Goal: Task Accomplishment & Management: Manage account settings

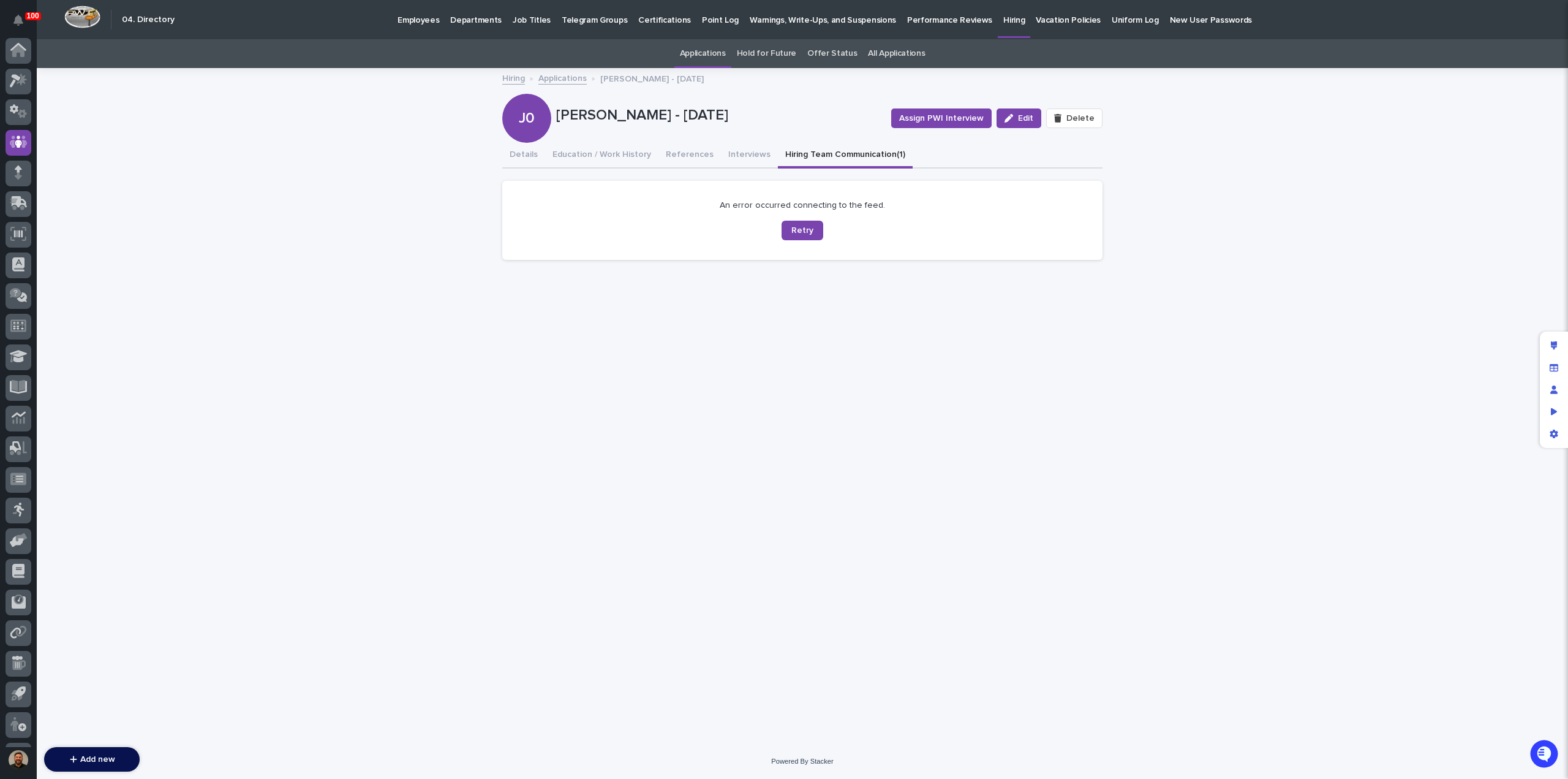
scroll to position [56, 0]
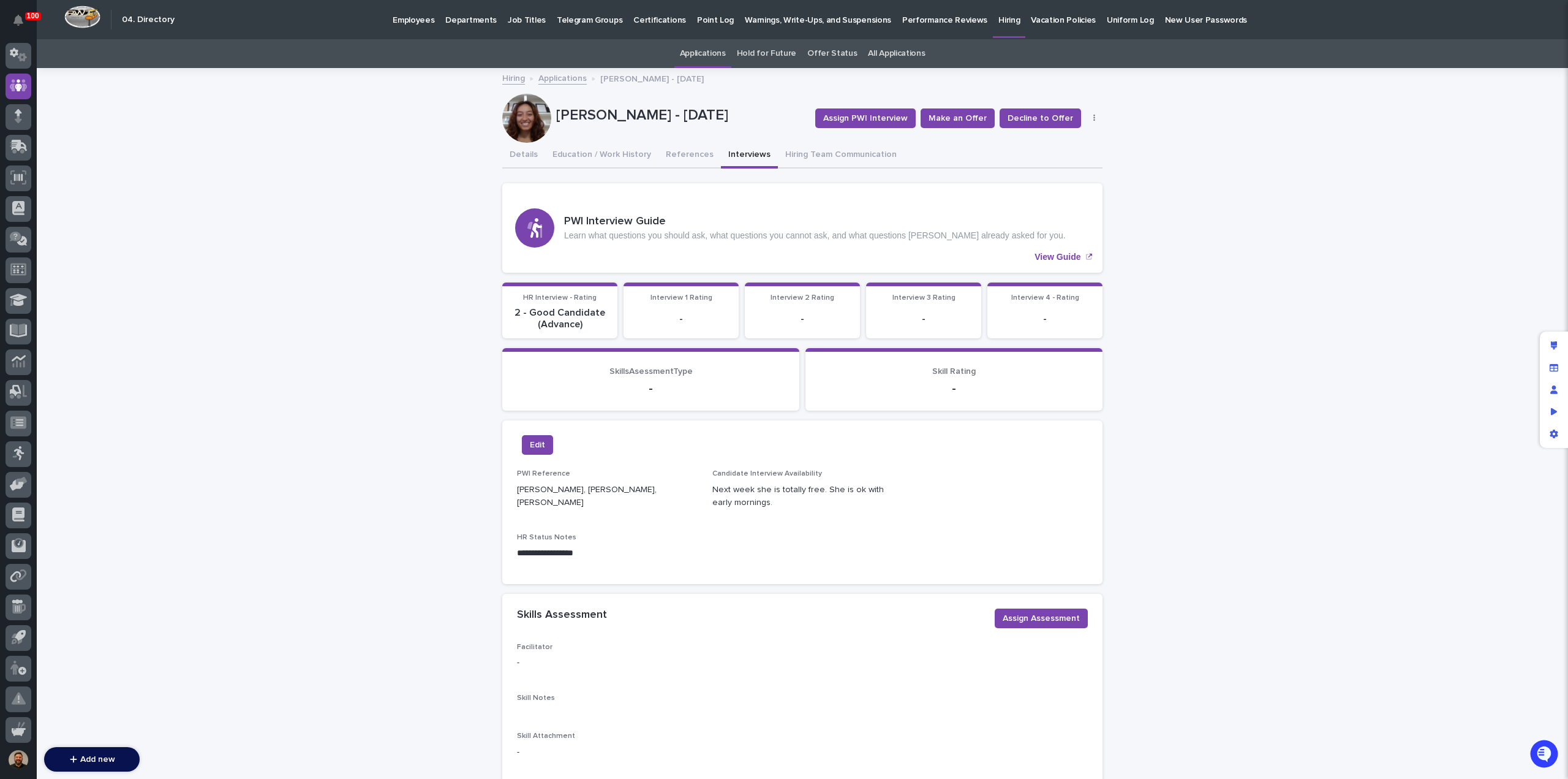
click at [554, 77] on link "Applications" at bounding box center [562, 77] width 48 height 14
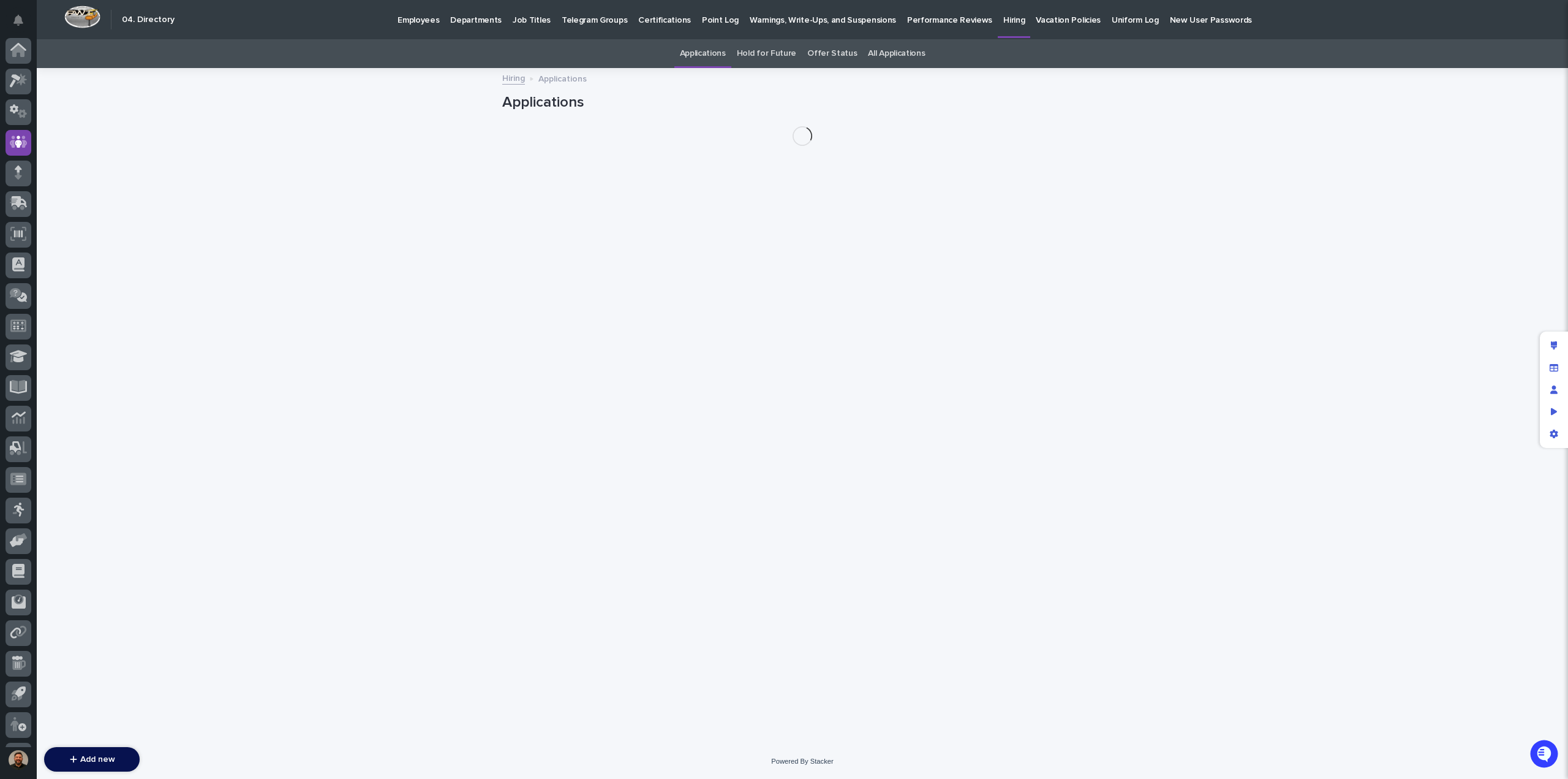
scroll to position [56, 0]
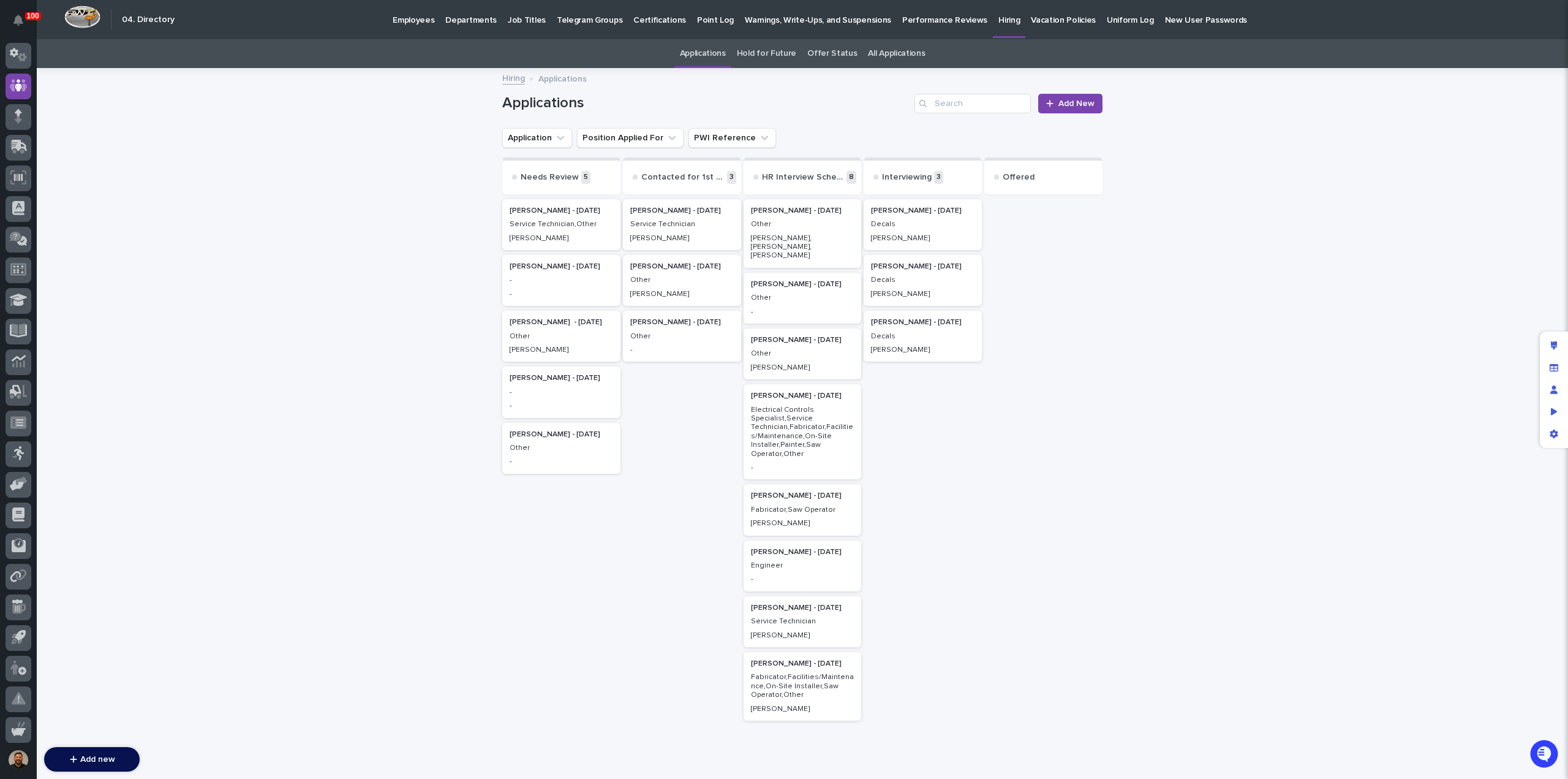
click at [663, 232] on div "[PERSON_NAME]" at bounding box center [682, 236] width 104 height 11
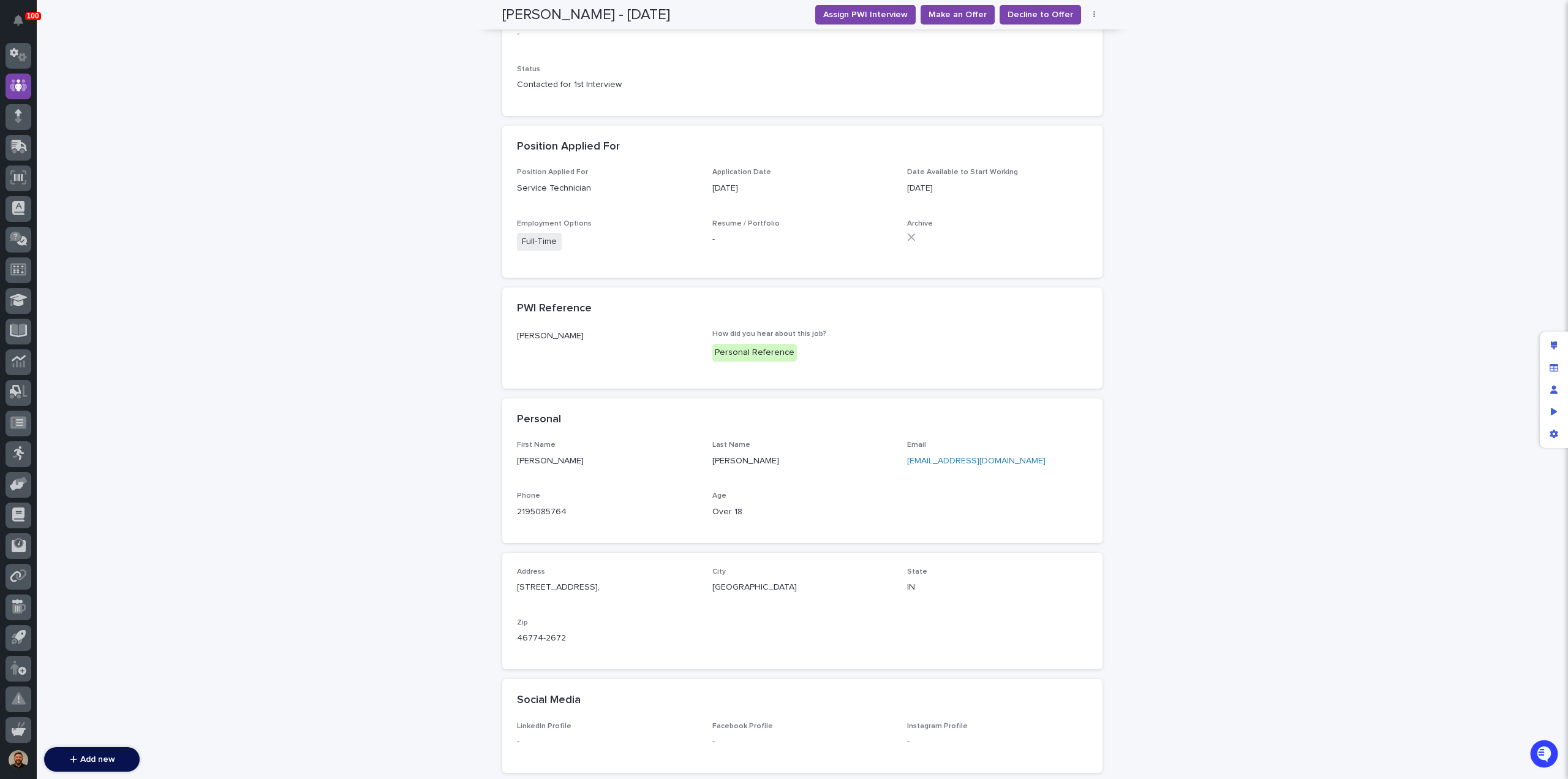
scroll to position [396, 0]
click at [1091, 16] on button "button" at bounding box center [1095, 14] width 17 height 8
click at [1050, 36] on button "Edit" at bounding box center [1057, 39] width 81 height 19
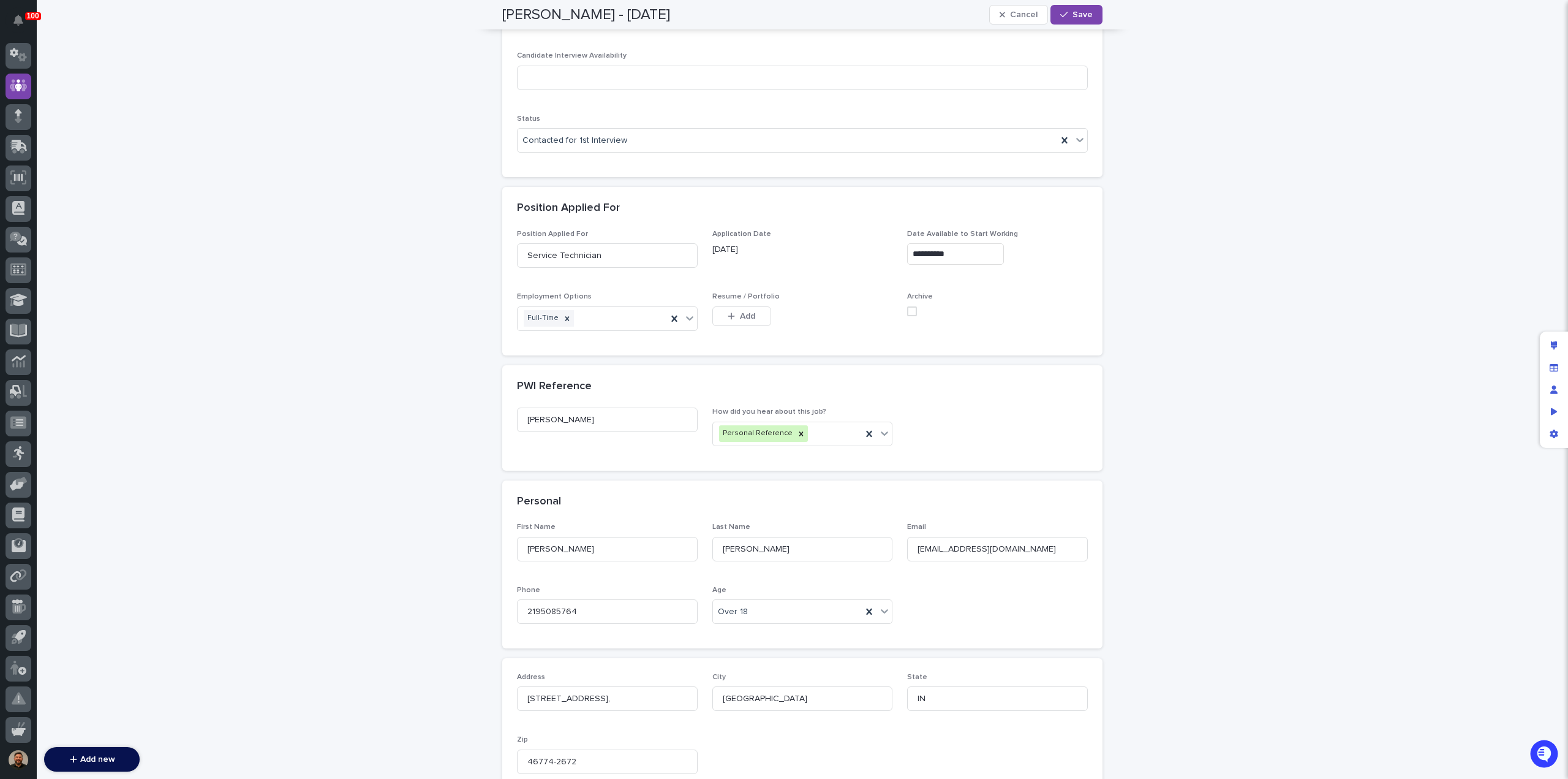
scroll to position [414, 0]
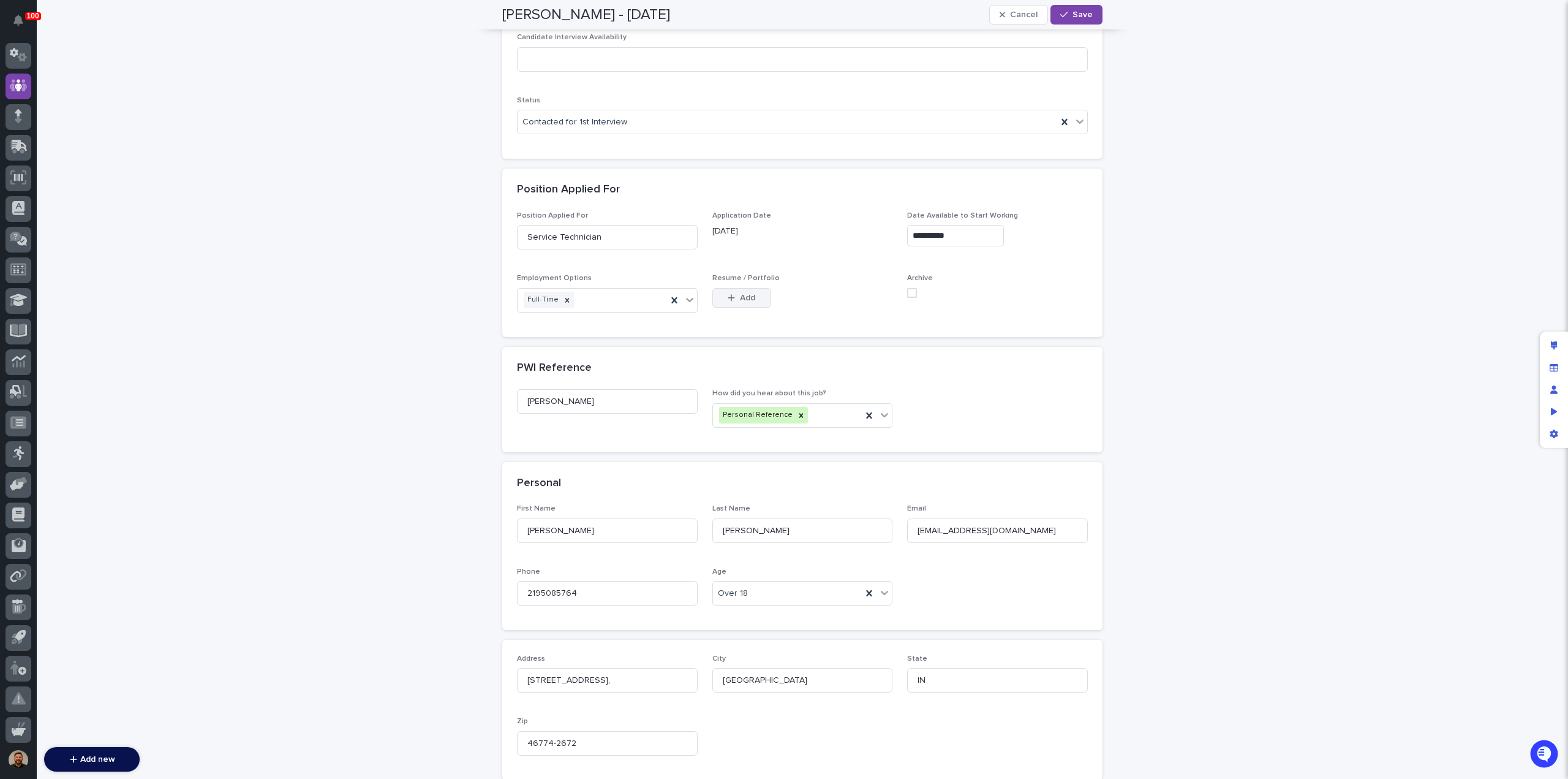
click at [749, 294] on span "Add" at bounding box center [748, 298] width 15 height 8
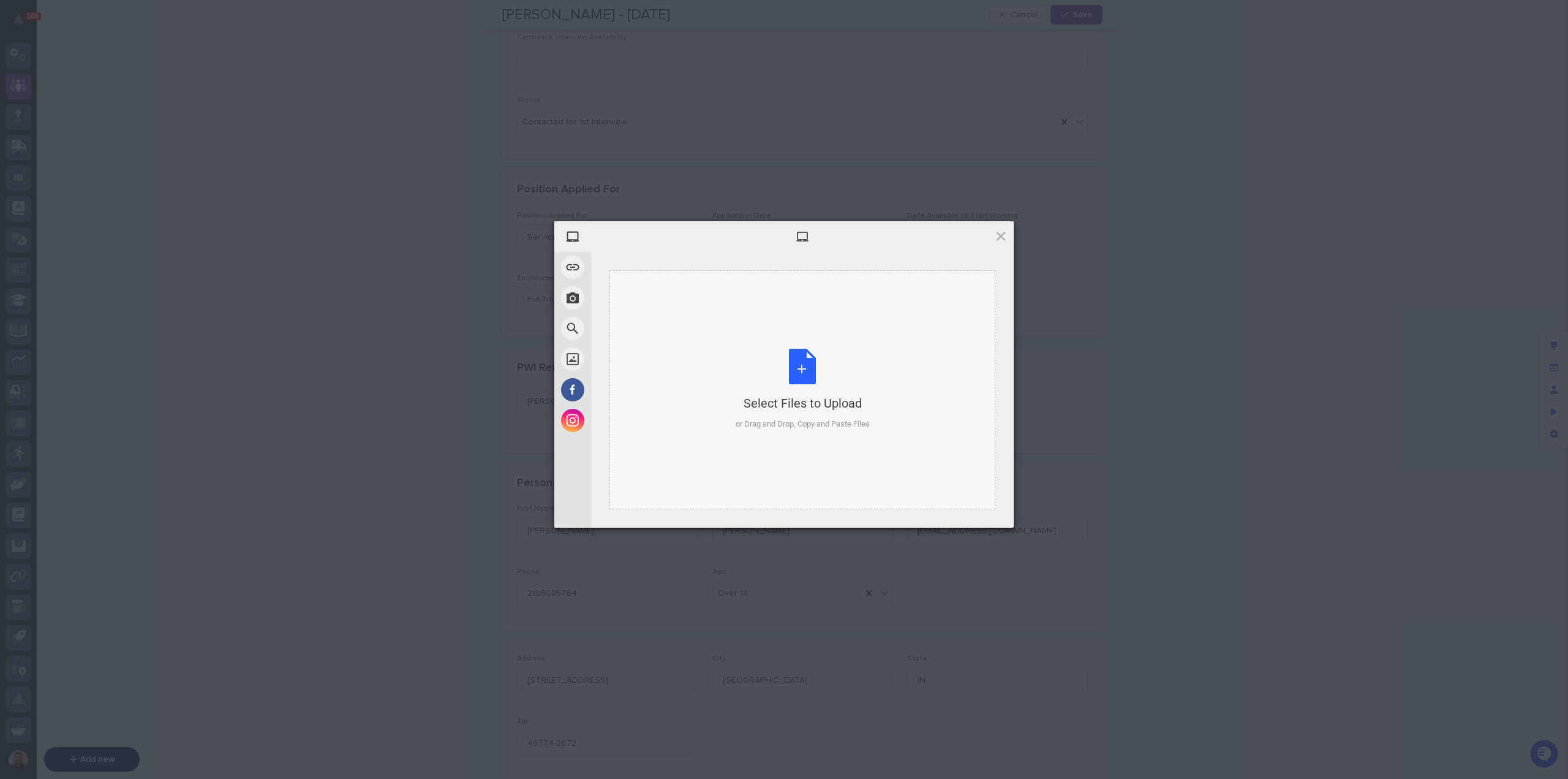
click at [808, 351] on div "Select Files to Upload or Drag and Drop, Copy and Paste Files" at bounding box center [803, 389] width 134 height 81
click at [983, 514] on span "Upload 1" at bounding box center [977, 511] width 24 height 9
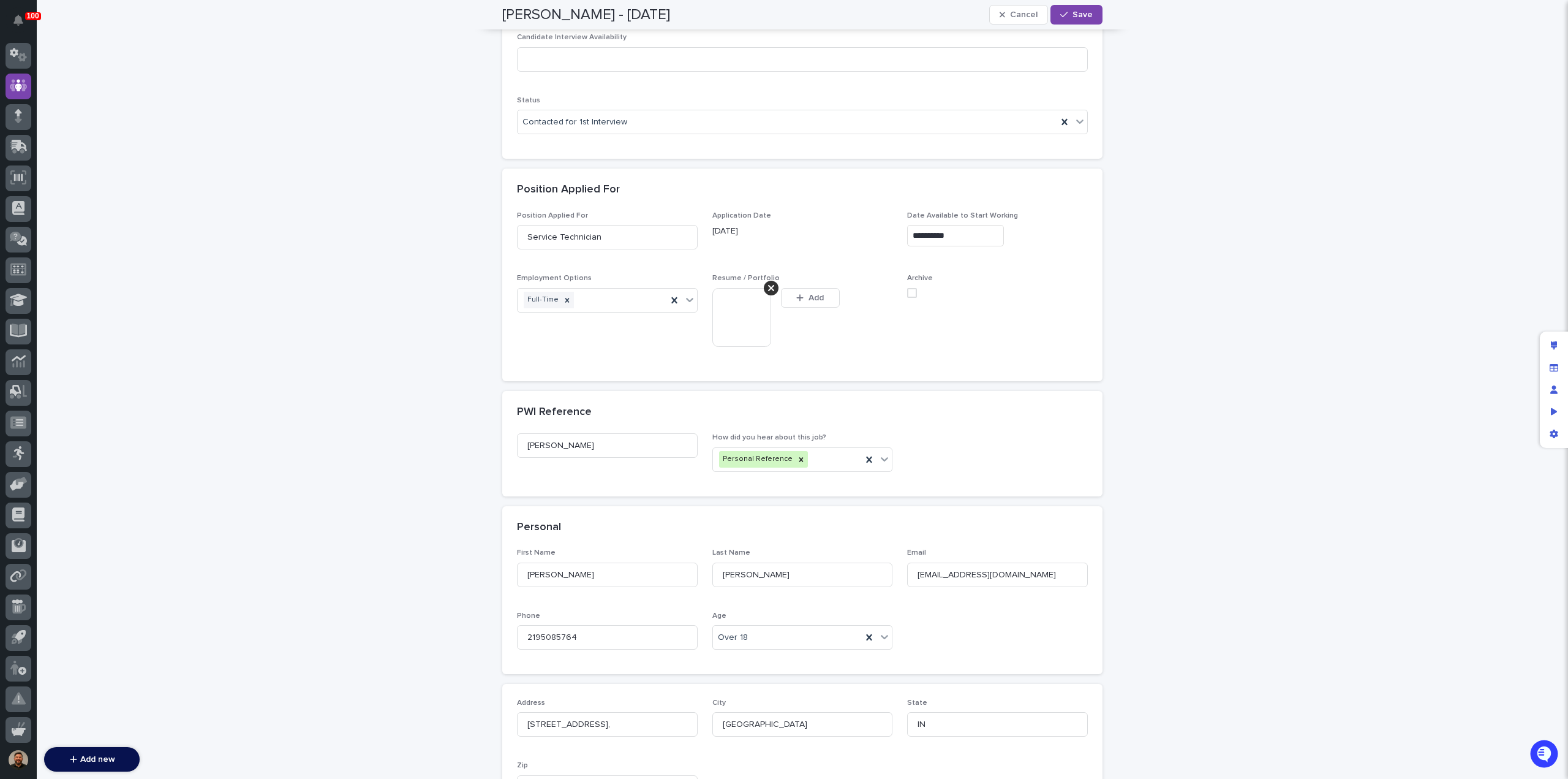
scroll to position [436, 0]
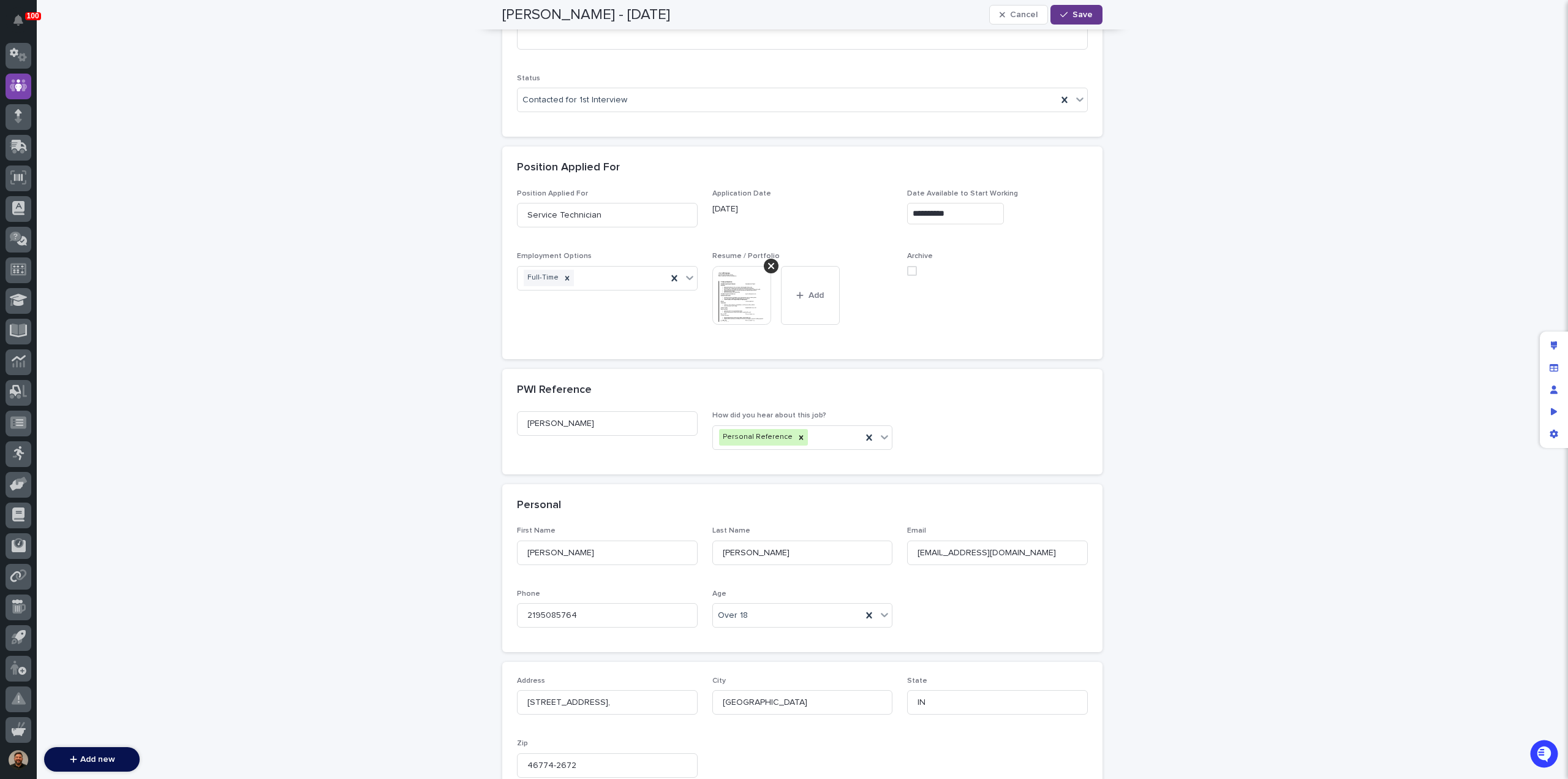
click at [1074, 24] on button "Save" at bounding box center [1076, 15] width 52 height 19
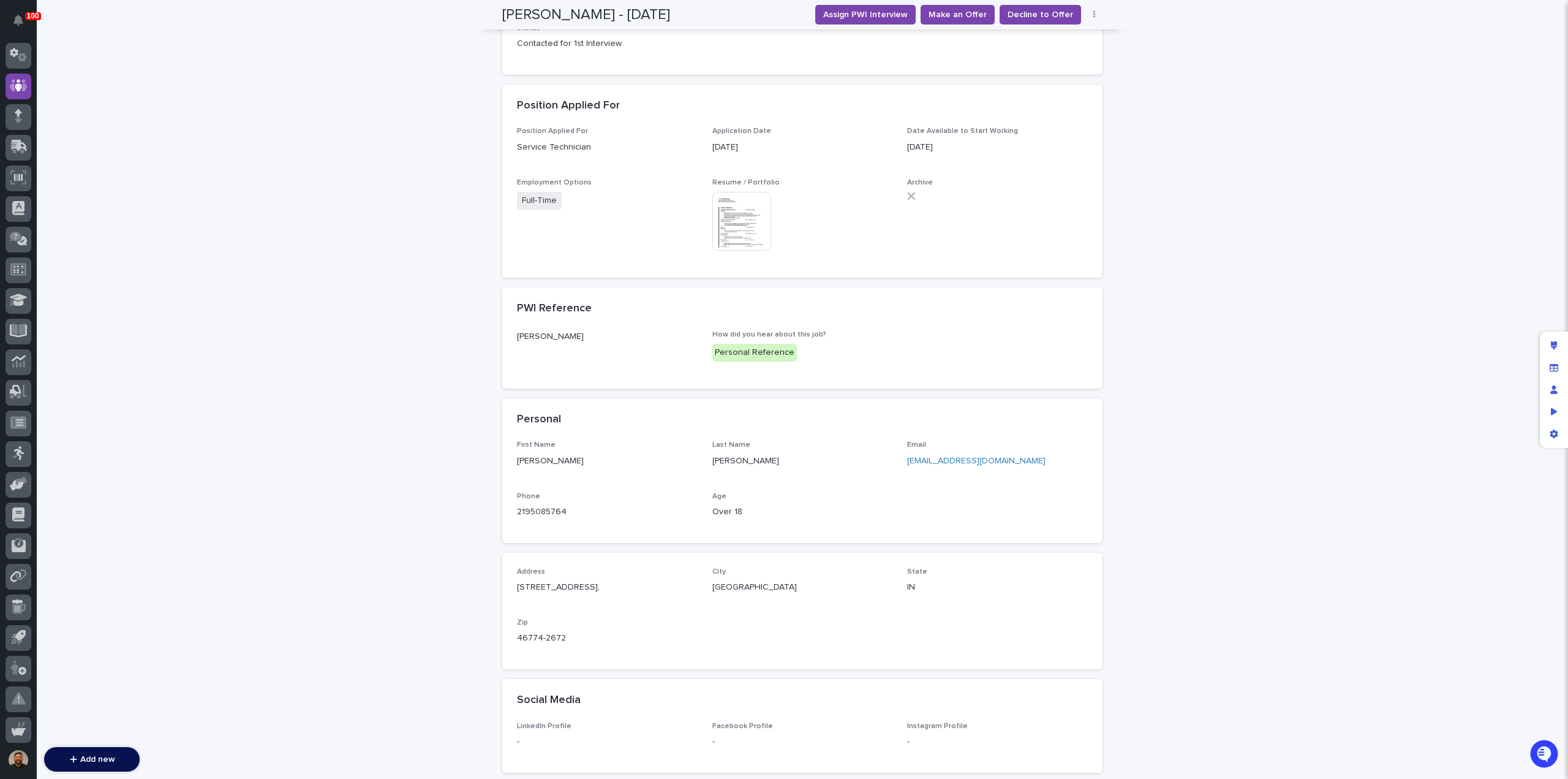
scroll to position [365, 0]
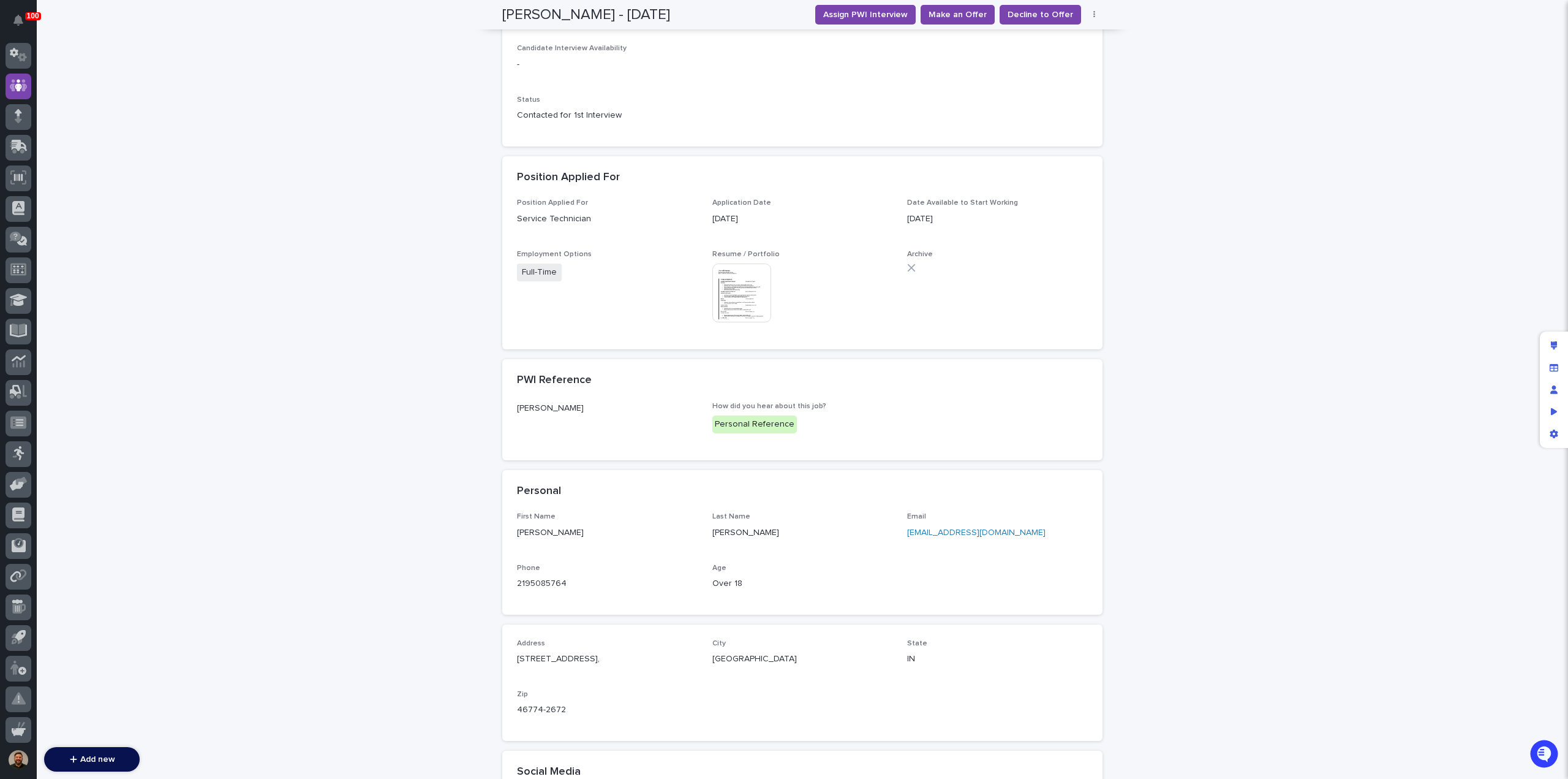
click at [724, 280] on img at bounding box center [741, 293] width 59 height 59
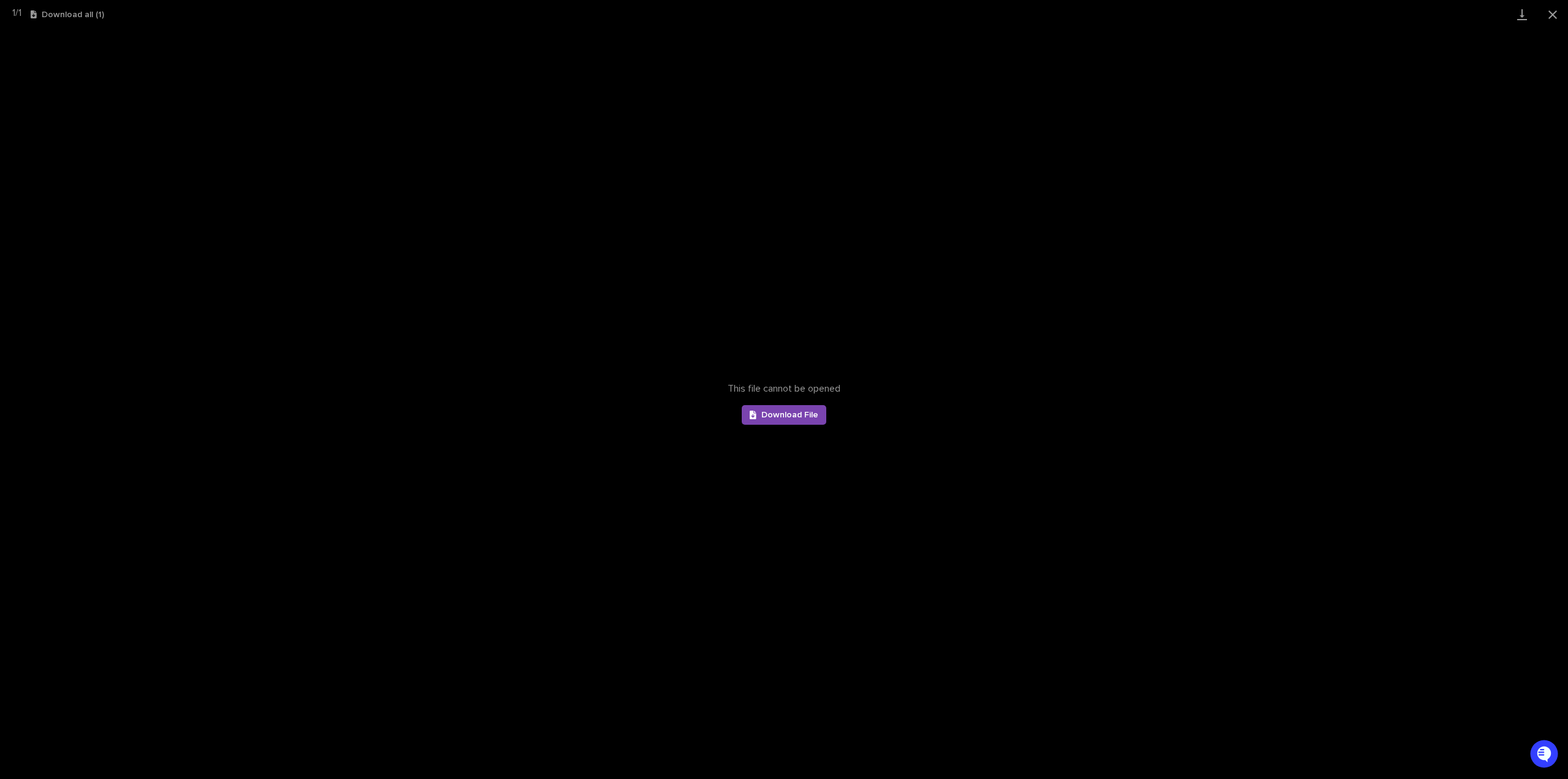
click at [922, 168] on div "This file cannot be opened Download File" at bounding box center [784, 404] width 1568 height 750
click at [1553, 14] on button "Close gallery" at bounding box center [1553, 14] width 31 height 29
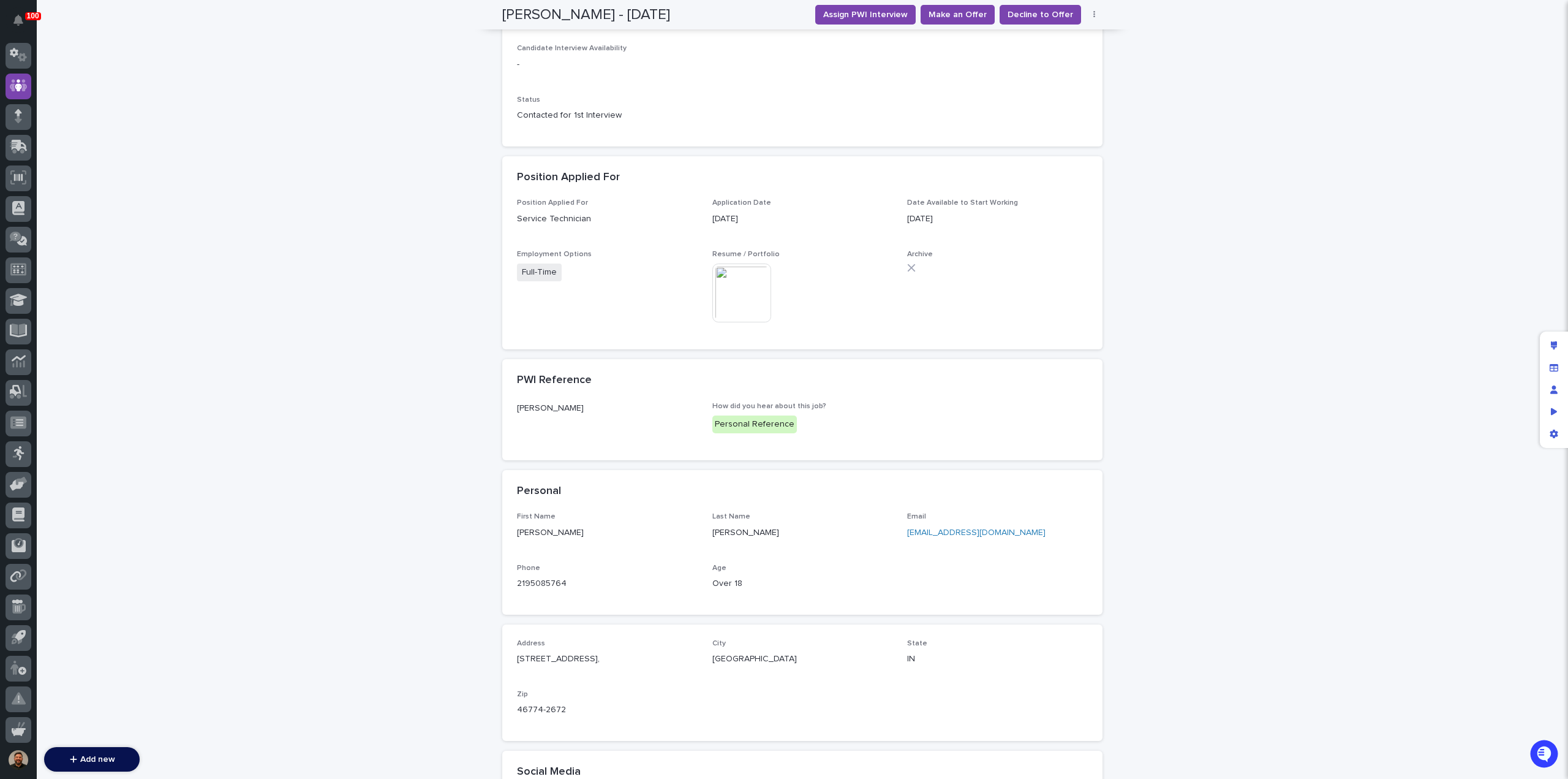
click at [741, 288] on img at bounding box center [741, 293] width 59 height 59
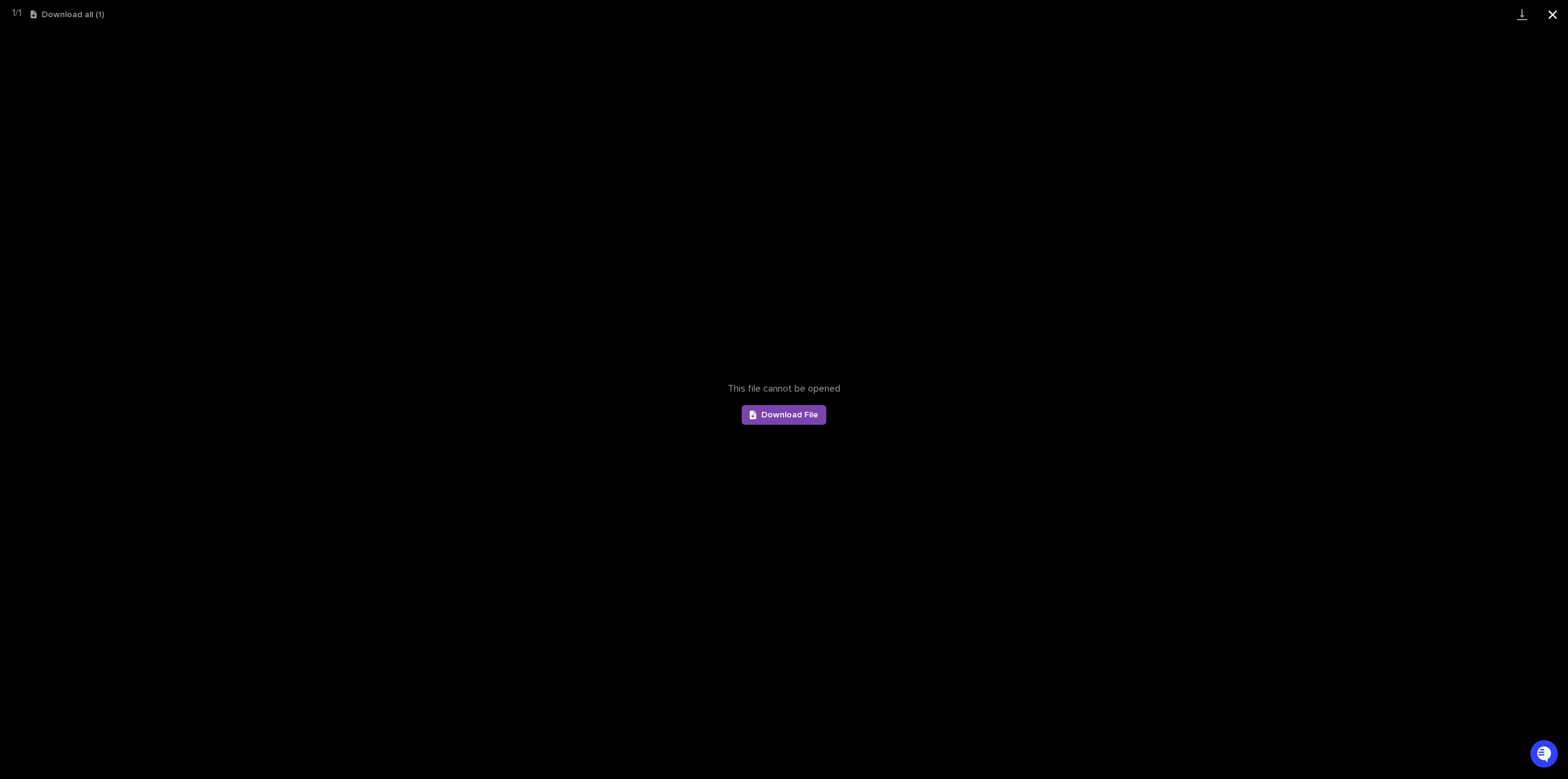
click at [1546, 21] on button "Close gallery" at bounding box center [1553, 14] width 31 height 29
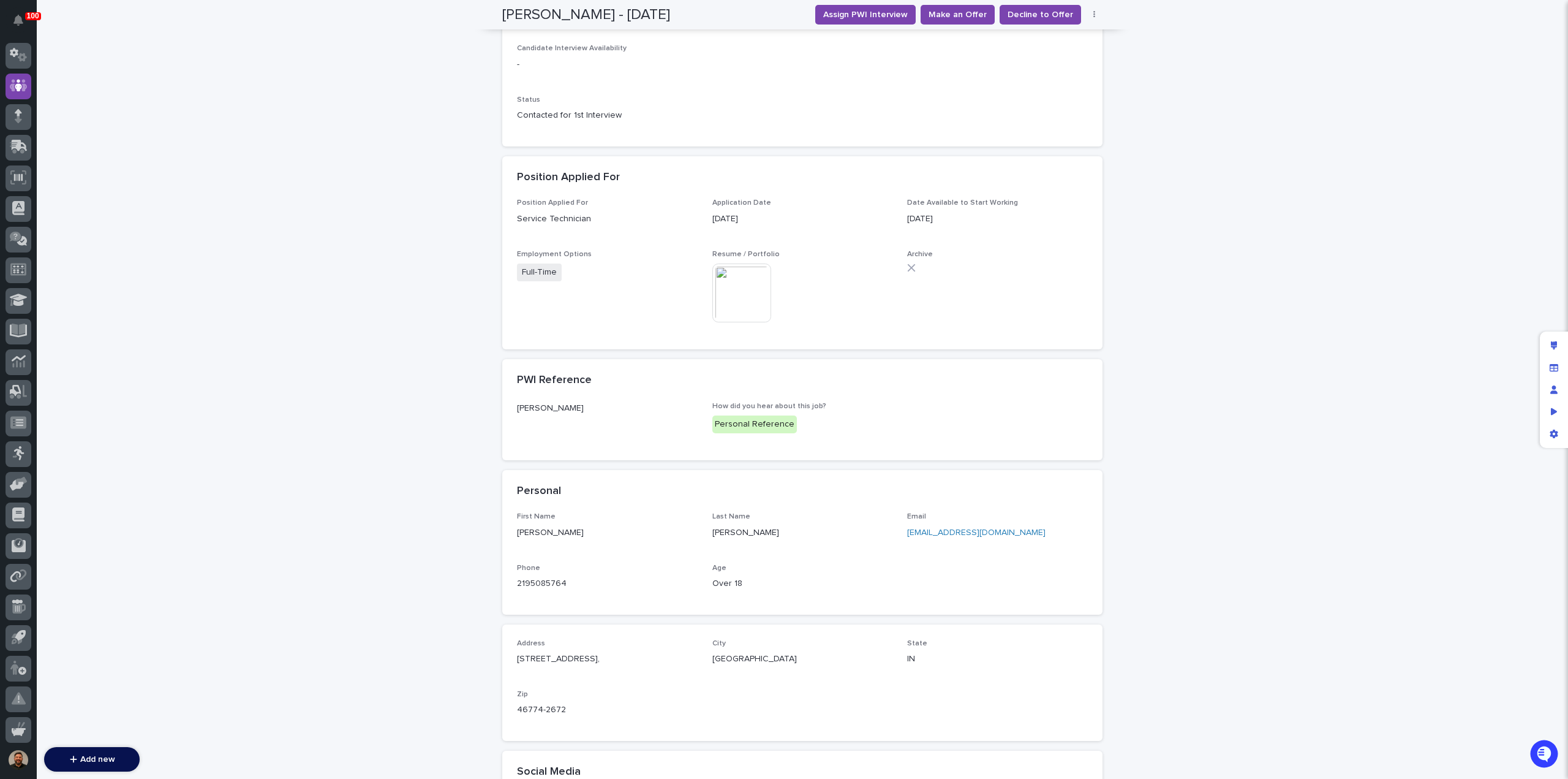
click at [1084, 7] on div "Assign PWI Interview Make an Offer Decline to Offer Edit Delete" at bounding box center [957, 15] width 293 height 19
click at [1093, 13] on button "button" at bounding box center [1095, 14] width 17 height 8
click at [1058, 41] on button "Edit" at bounding box center [1057, 39] width 81 height 19
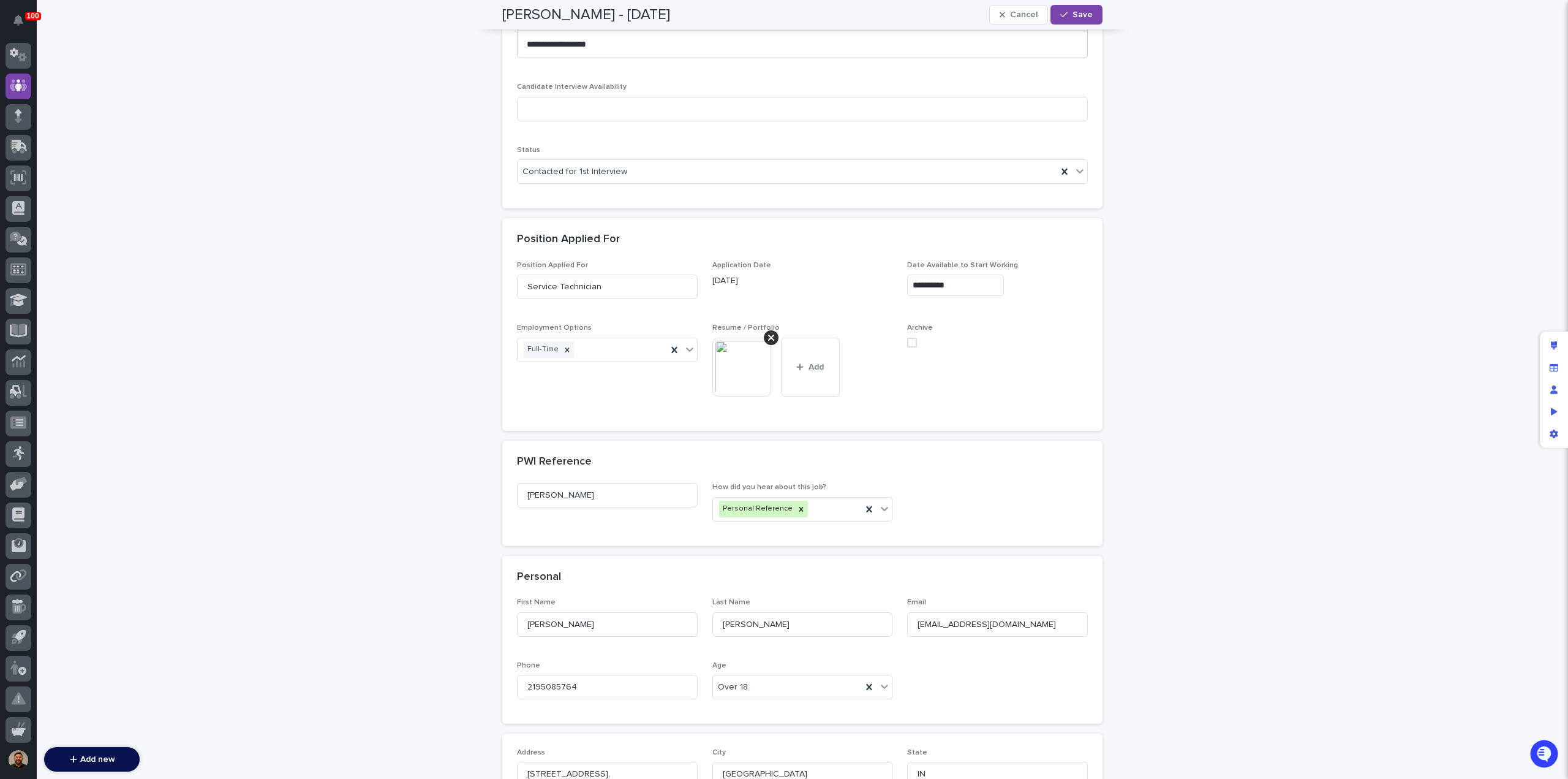
scroll to position [383, 0]
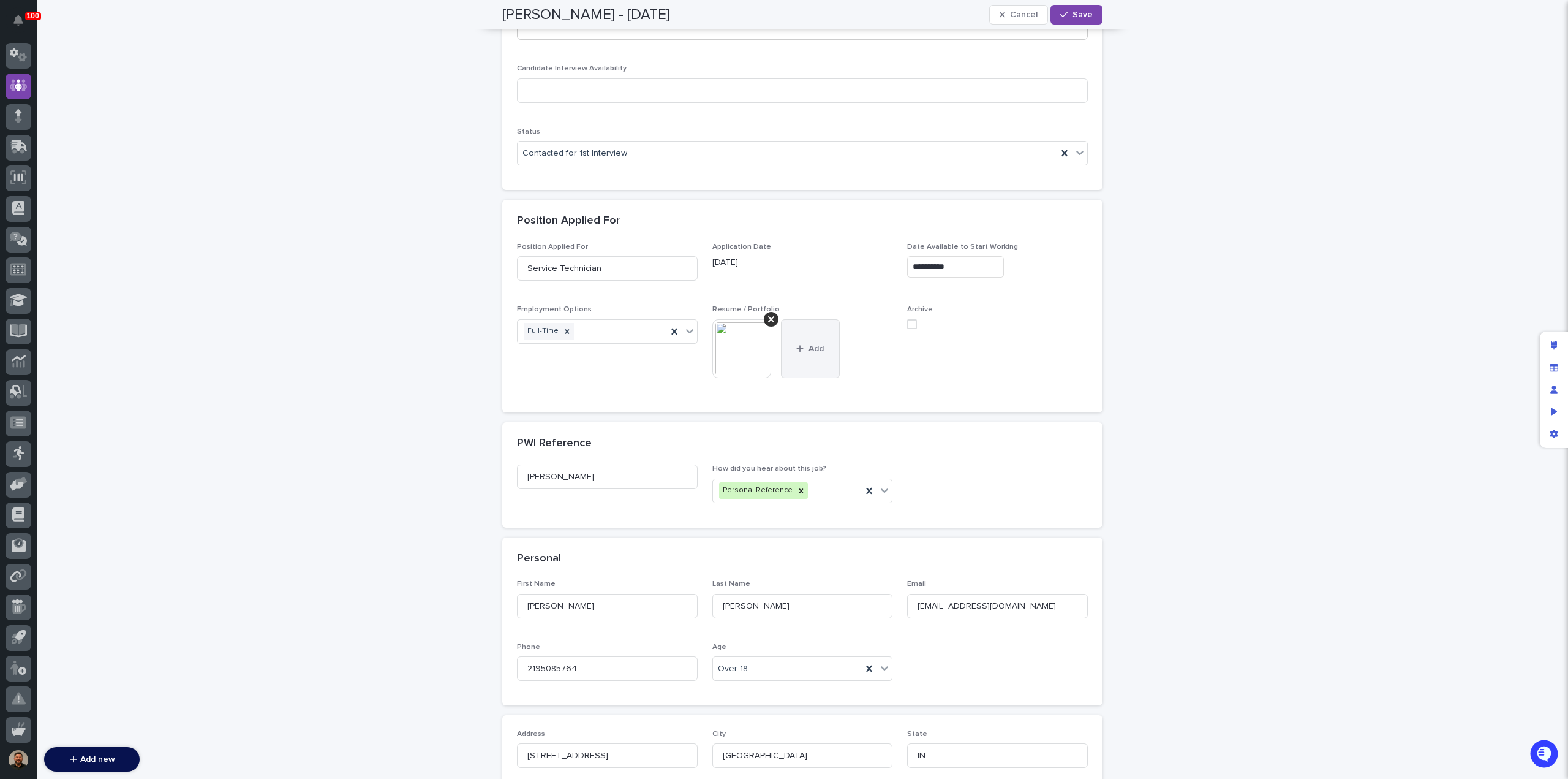
click at [798, 344] on icon "button" at bounding box center [799, 348] width 7 height 8
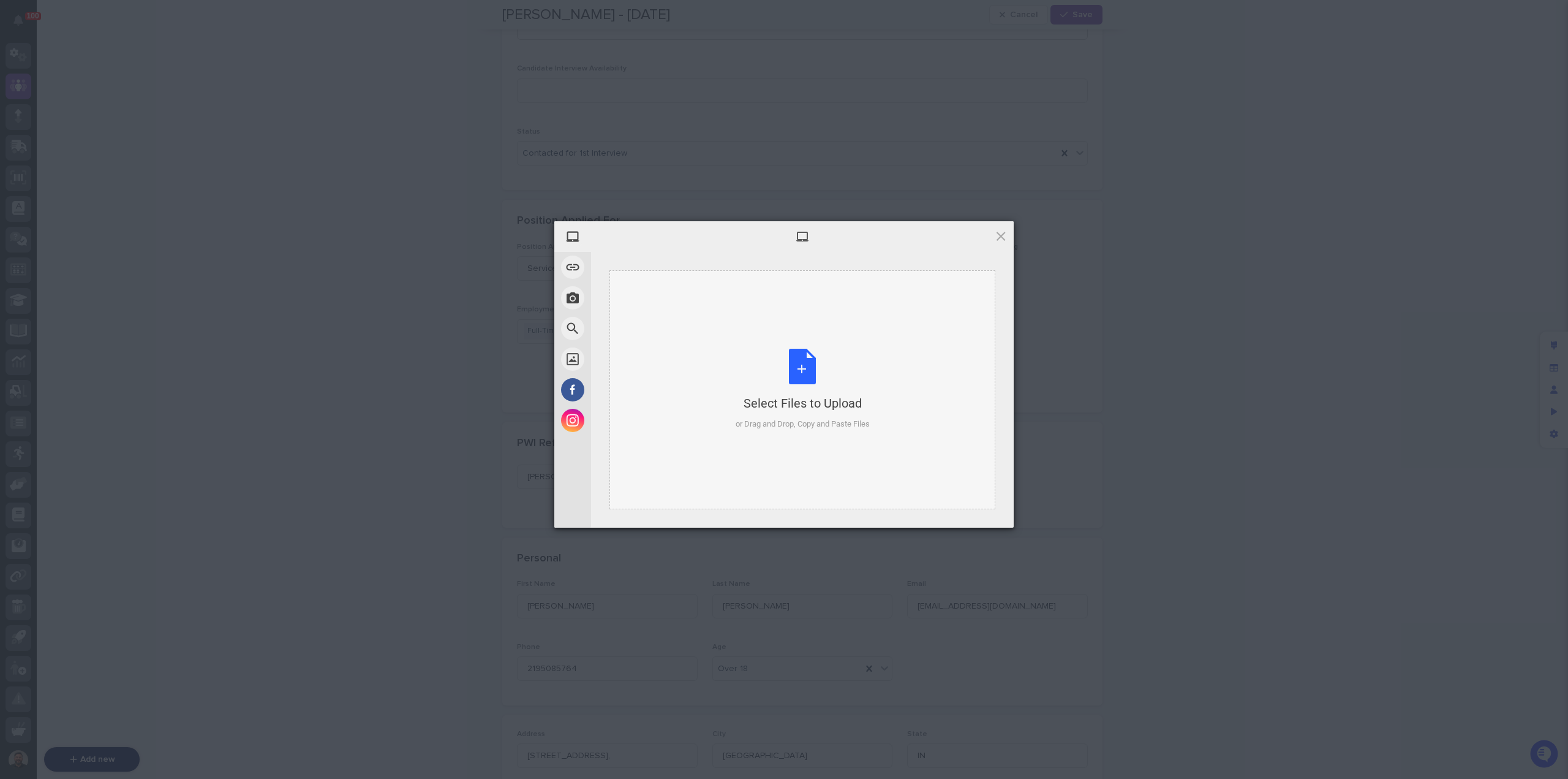
click at [793, 365] on div "Select Files to Upload or Drag and Drop, Copy and Paste Files" at bounding box center [803, 389] width 134 height 81
click at [981, 514] on span "Upload 1" at bounding box center [977, 511] width 24 height 9
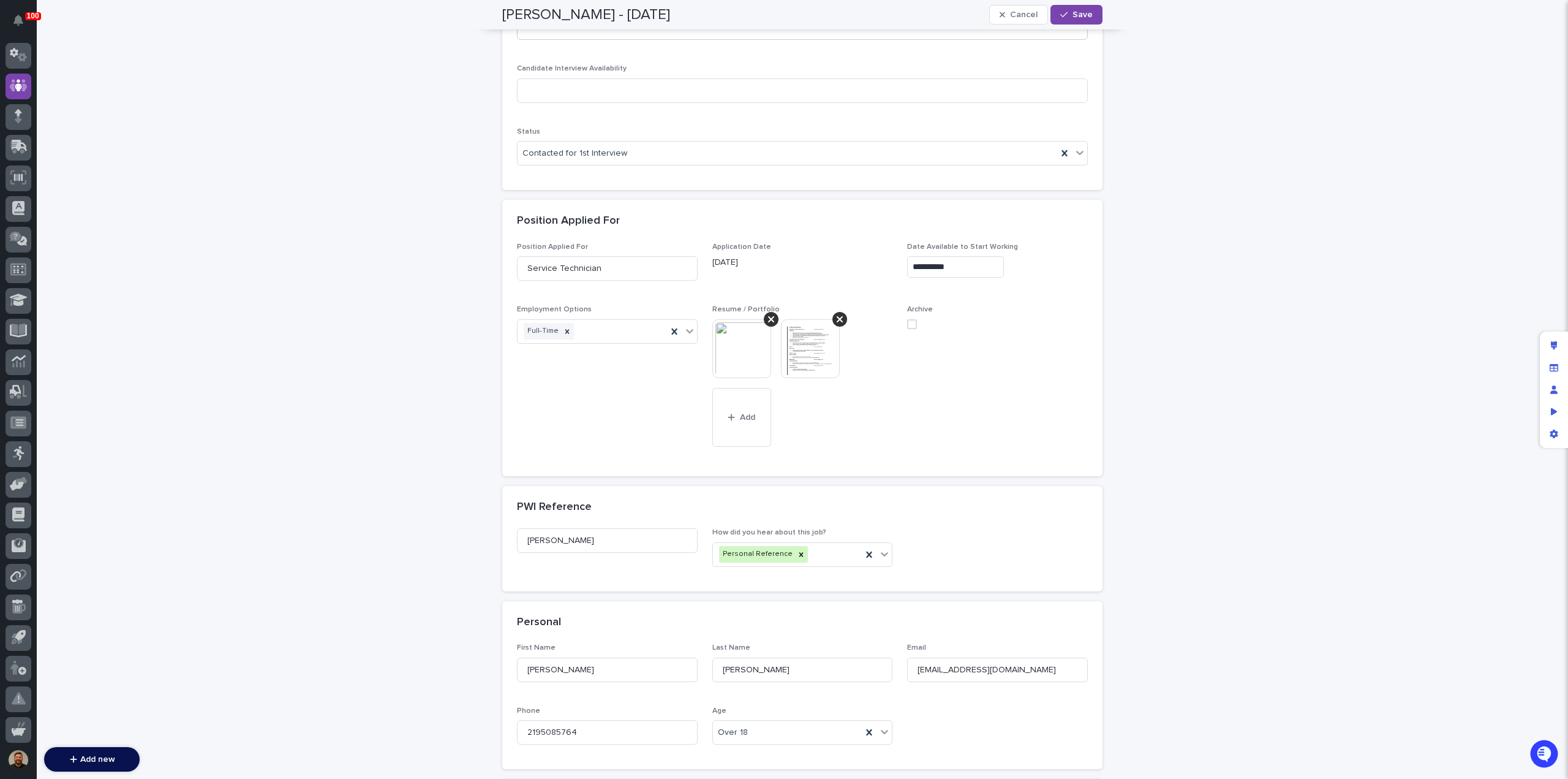
scroll to position [415, 0]
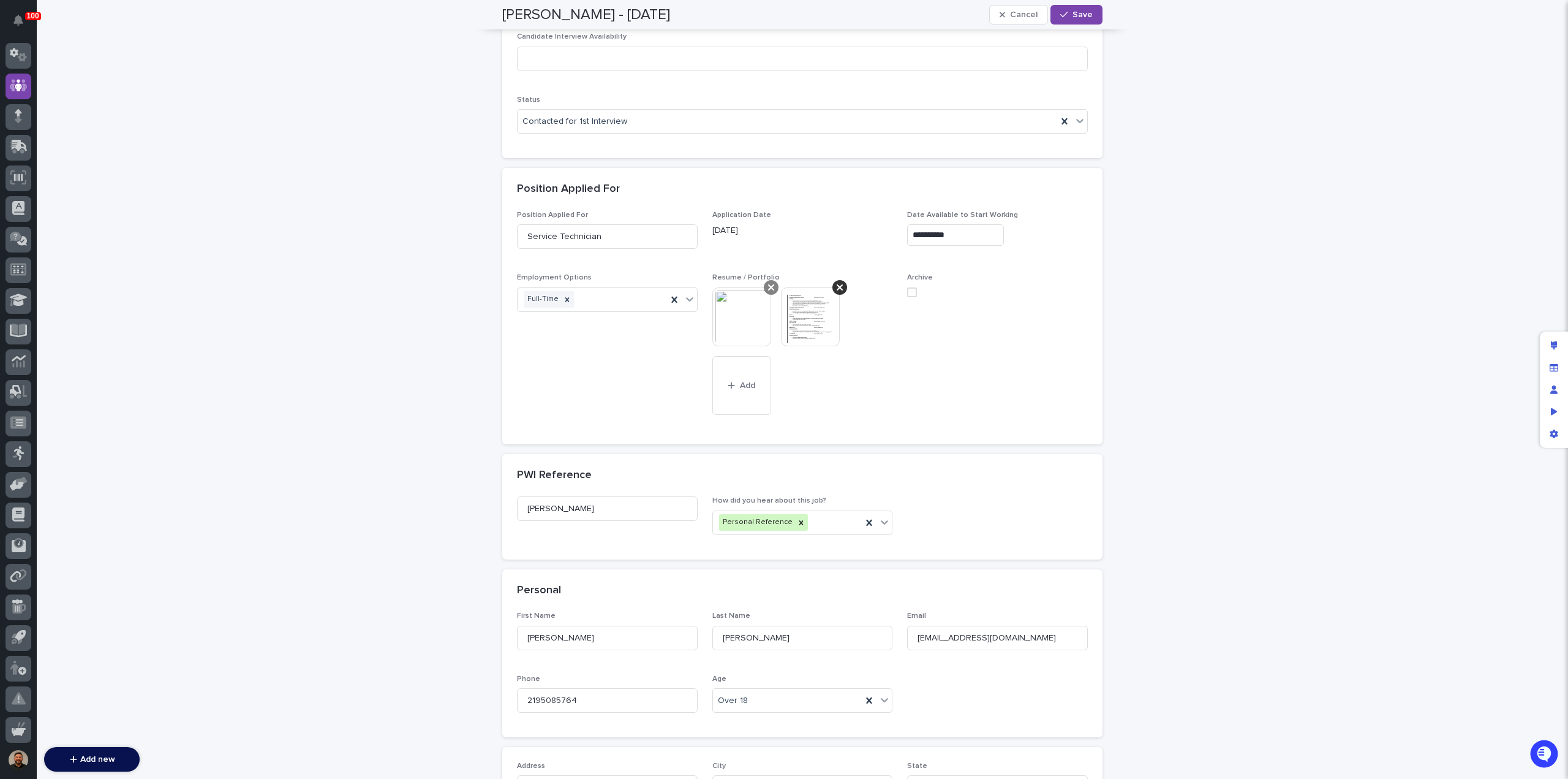
click at [768, 287] on icon at bounding box center [771, 287] width 6 height 6
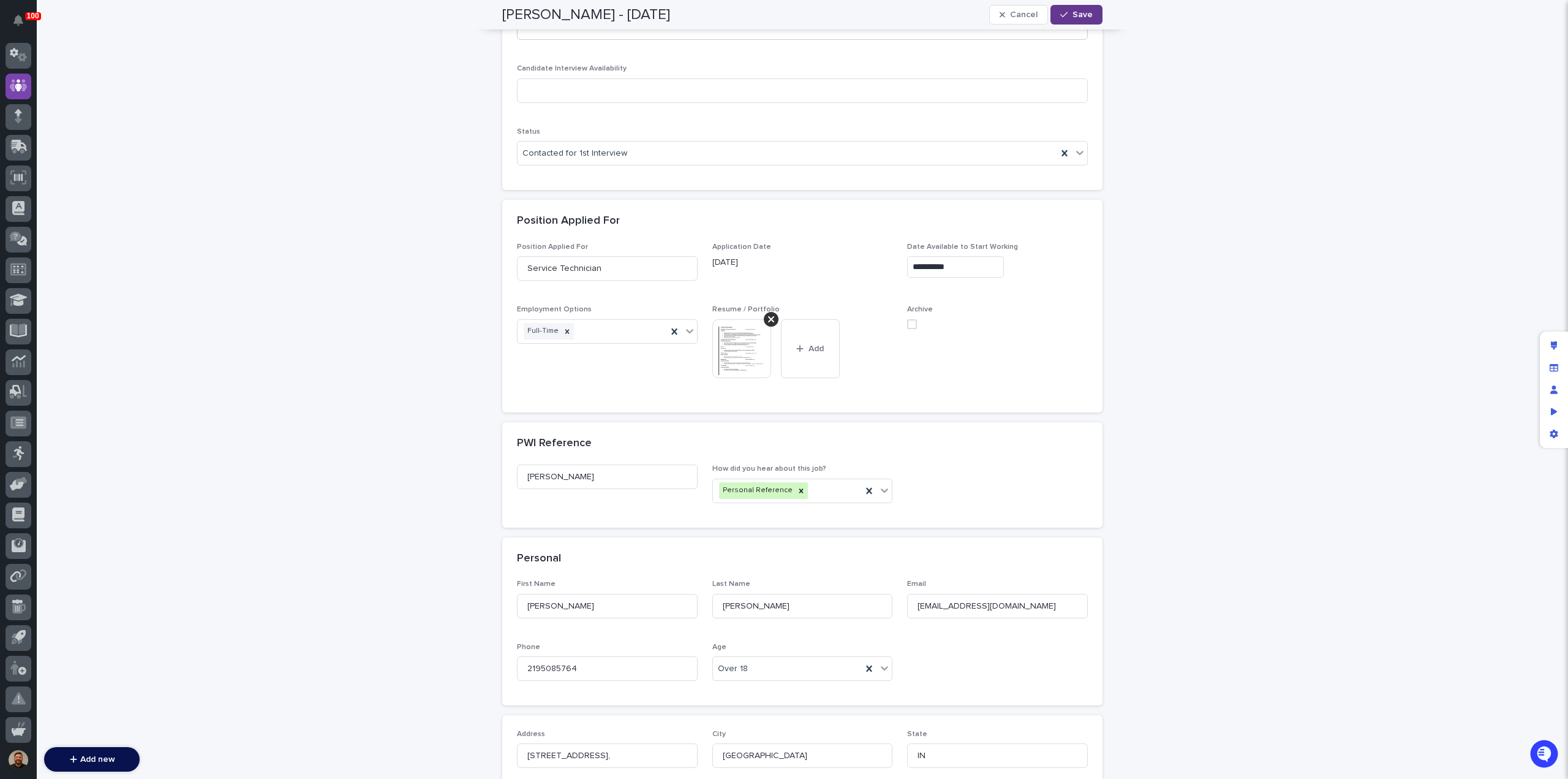
click at [1068, 17] on button "Save" at bounding box center [1076, 15] width 52 height 19
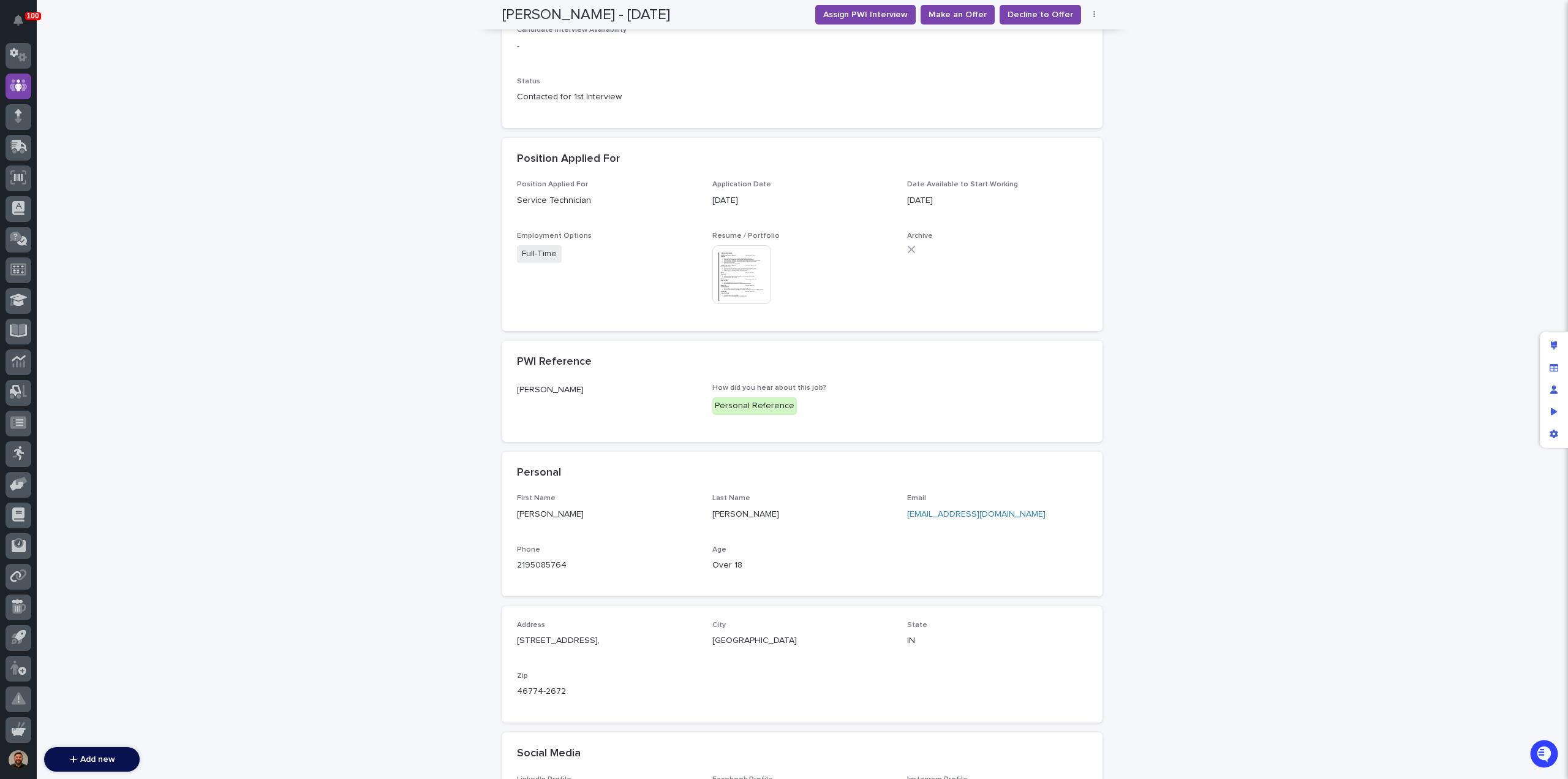
scroll to position [311, 0]
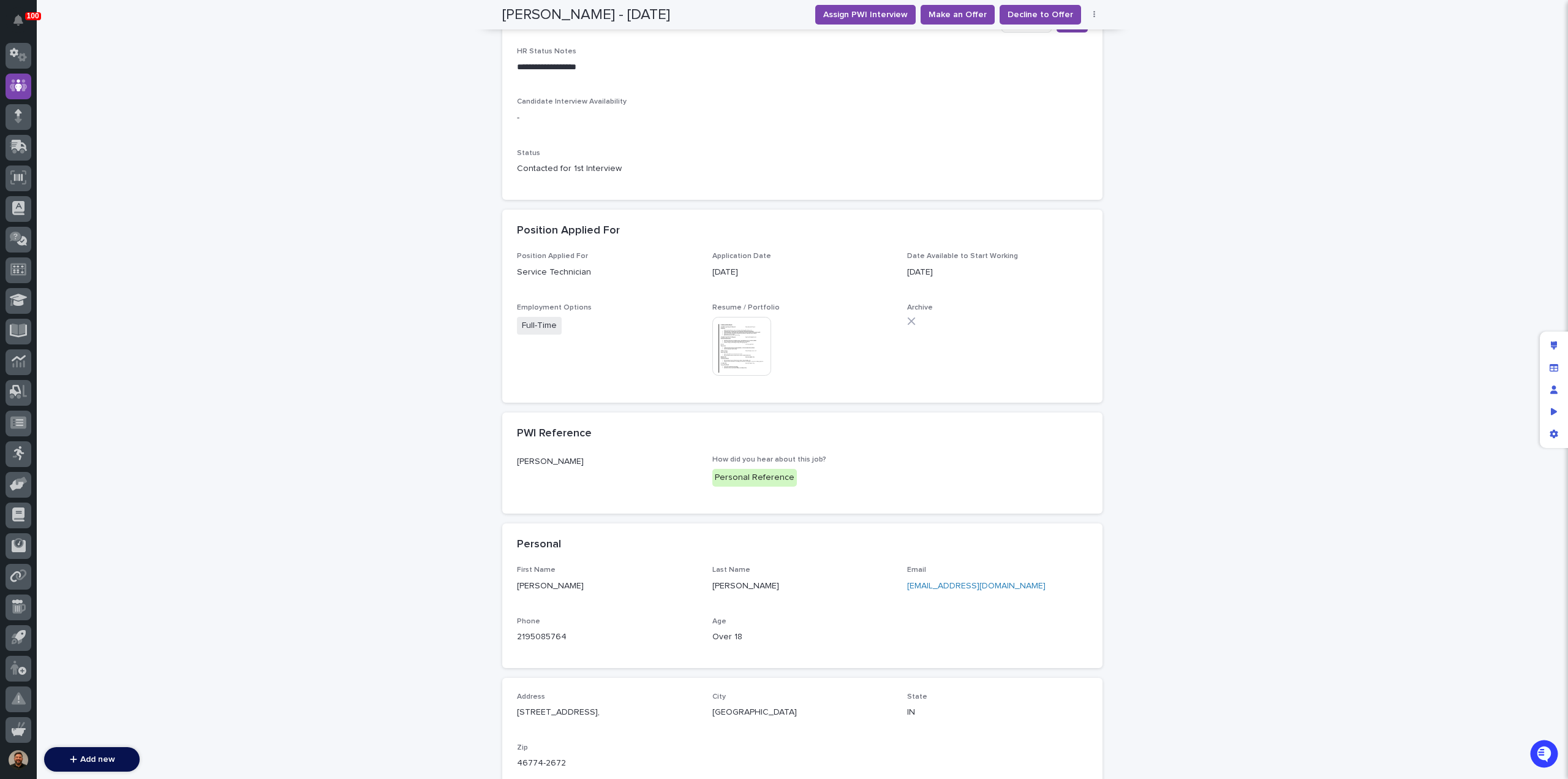
click at [722, 331] on img at bounding box center [741, 346] width 59 height 59
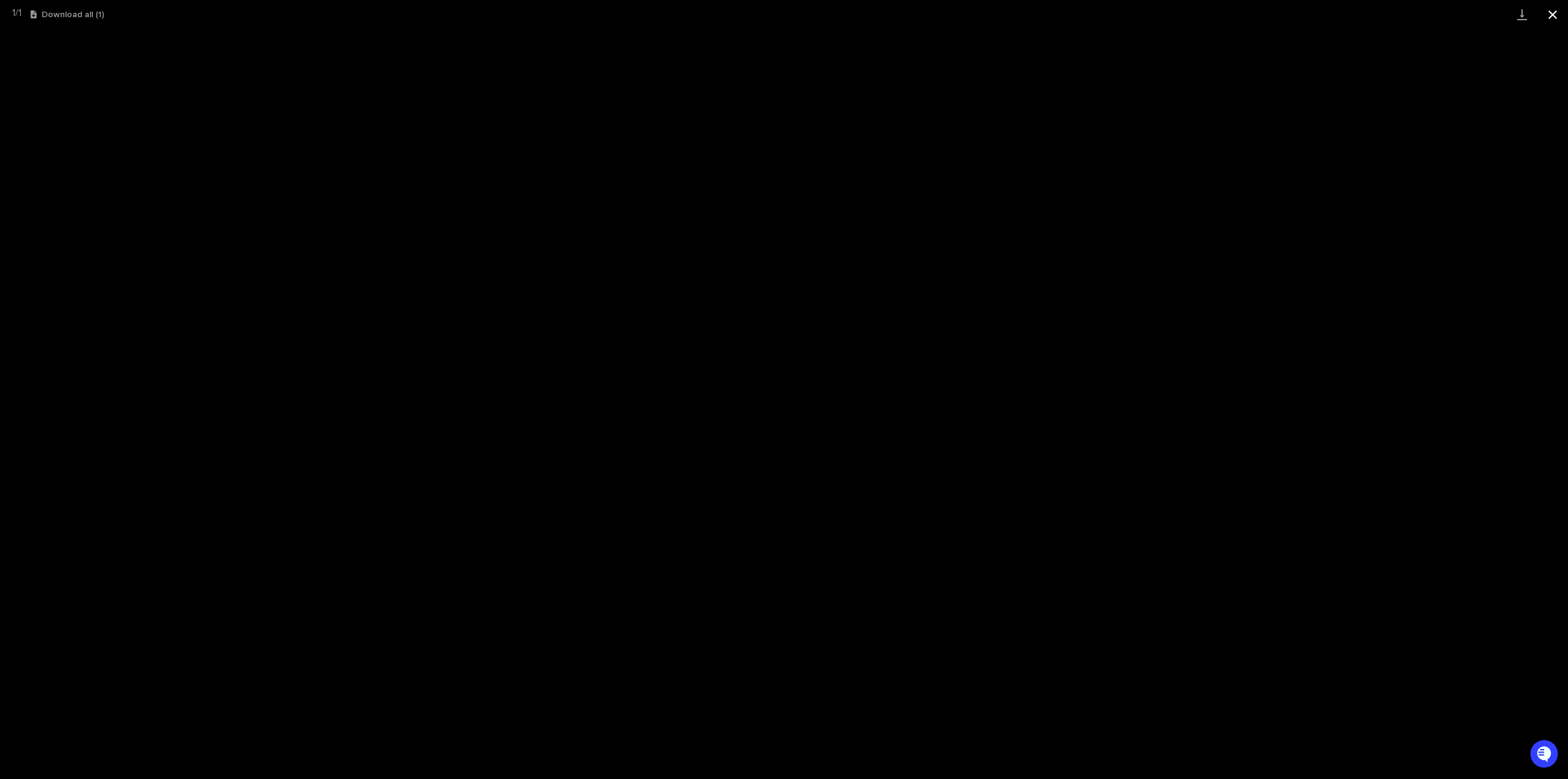
click at [1546, 14] on button "Close gallery" at bounding box center [1553, 14] width 31 height 29
